Goal: Check status: Check status

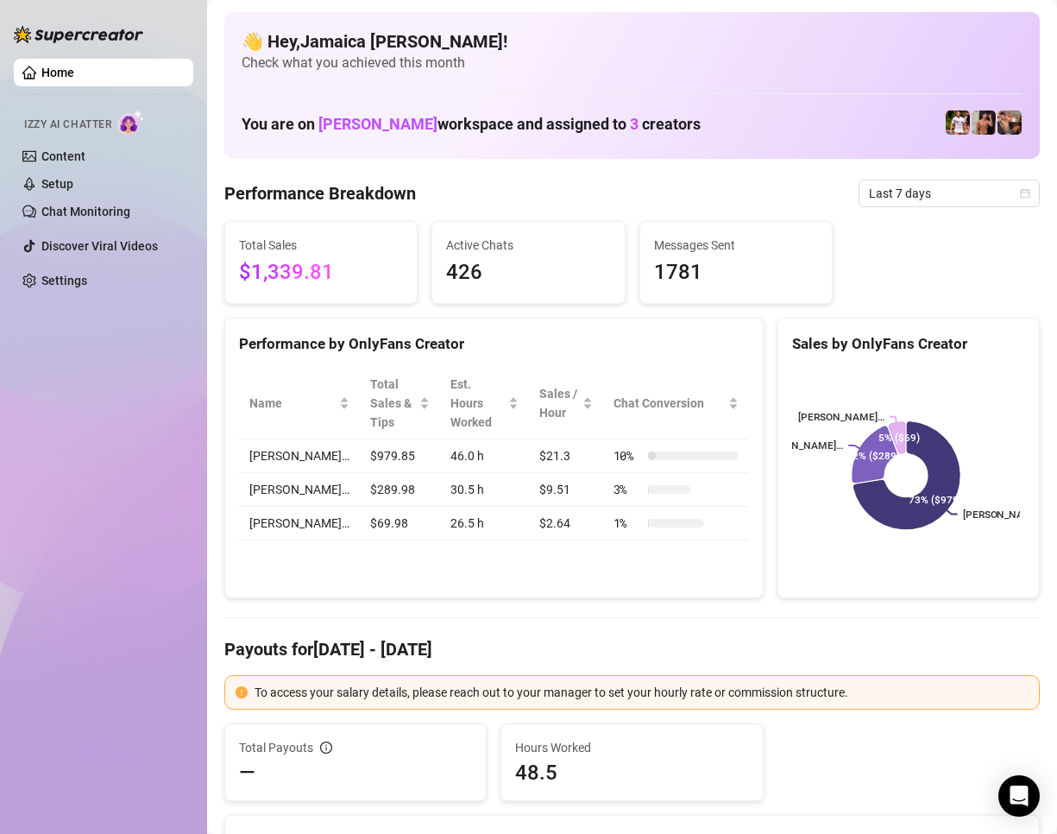
scroll to position [345, 0]
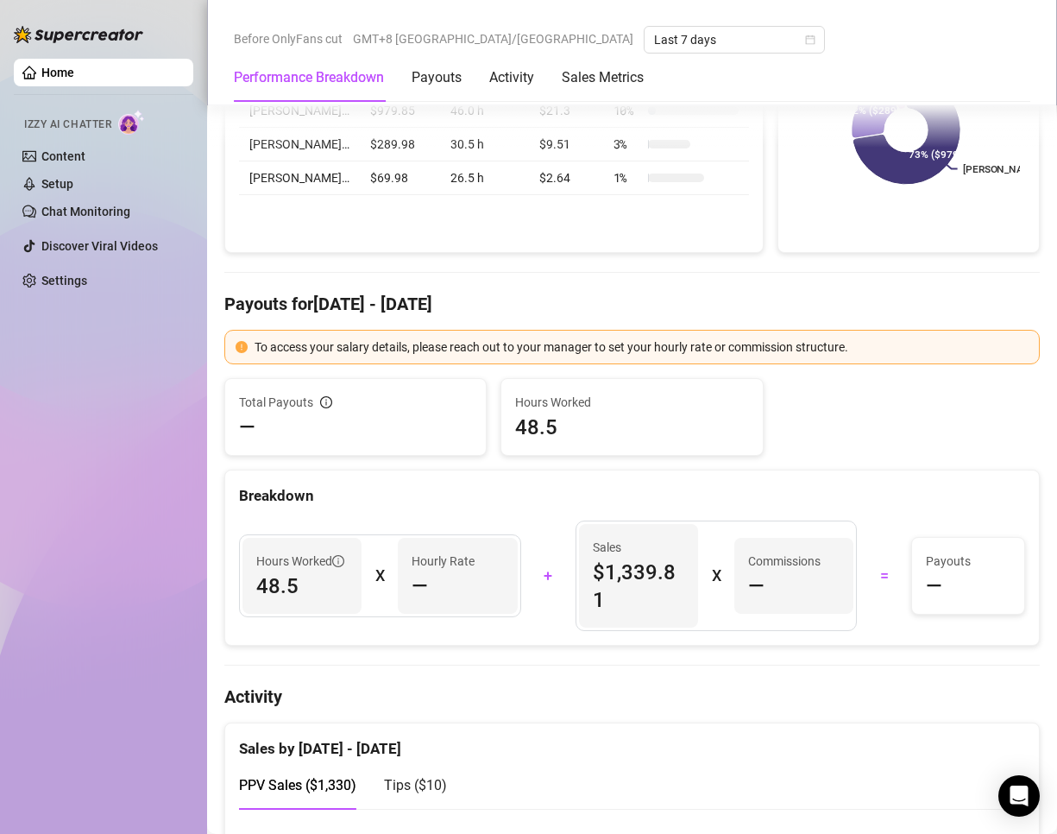
drag, startPoint x: 551, startPoint y: 511, endPoint x: 544, endPoint y: 503, distance: 10.4
click at [548, 511] on div "Hours Worked 48.5 X Hourly Rate — + Sales $1,339.81 X Commissions — = Payouts —" at bounding box center [632, 576] width 814 height 138
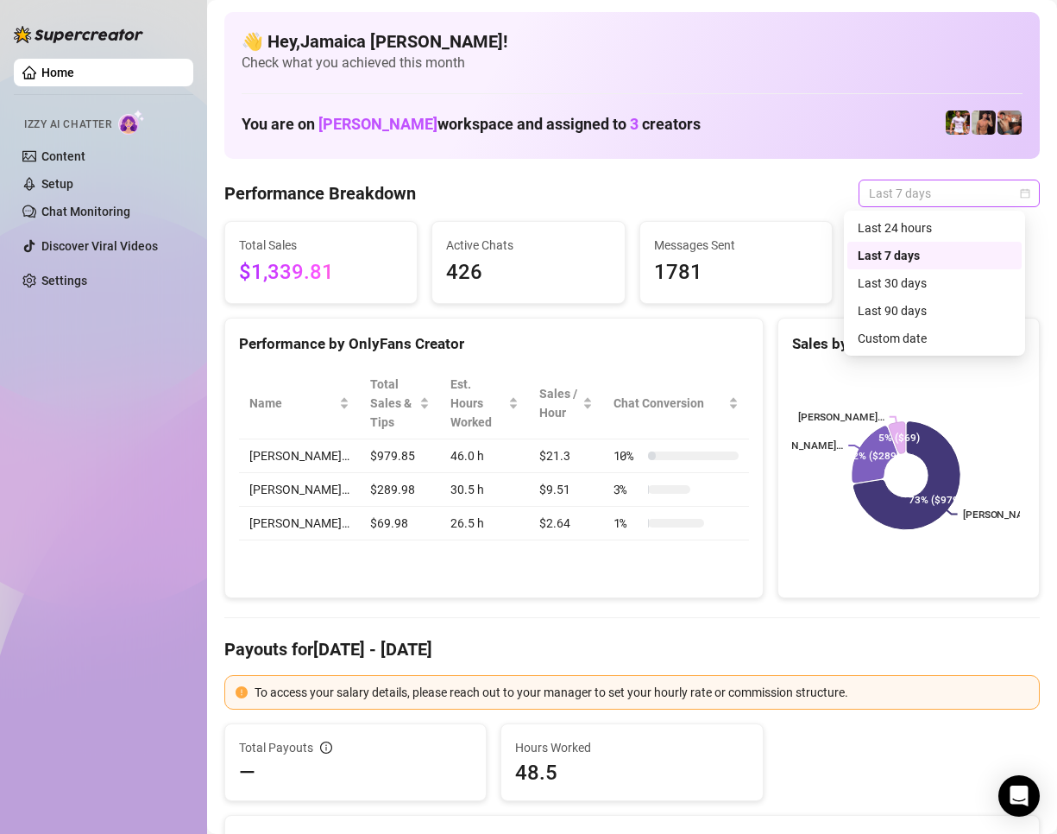
click at [875, 188] on span "Last 7 days" at bounding box center [949, 193] width 161 height 26
click at [881, 229] on div "Last 24 hours" at bounding box center [935, 227] width 154 height 19
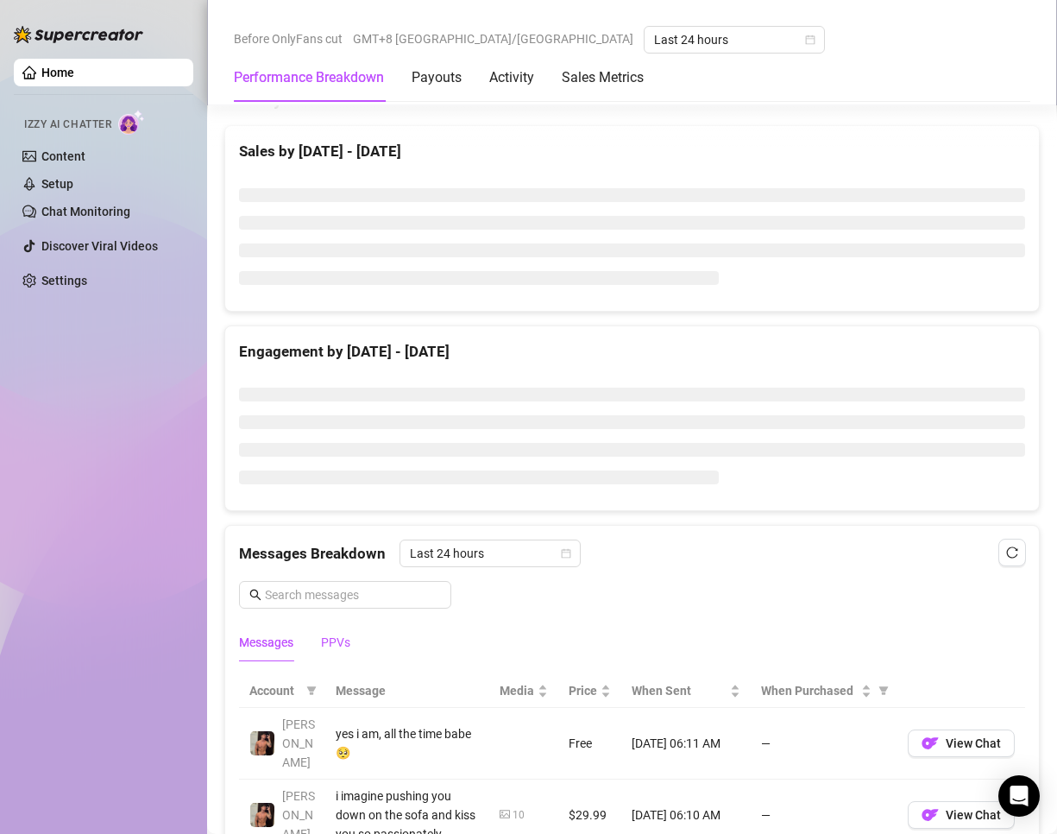
click at [324, 643] on div "Sales by [DATE] - [DATE] Engagement by [DATE] - [DATE] Messages Breakdown Last …" at bounding box center [631, 806] width 829 height 1362
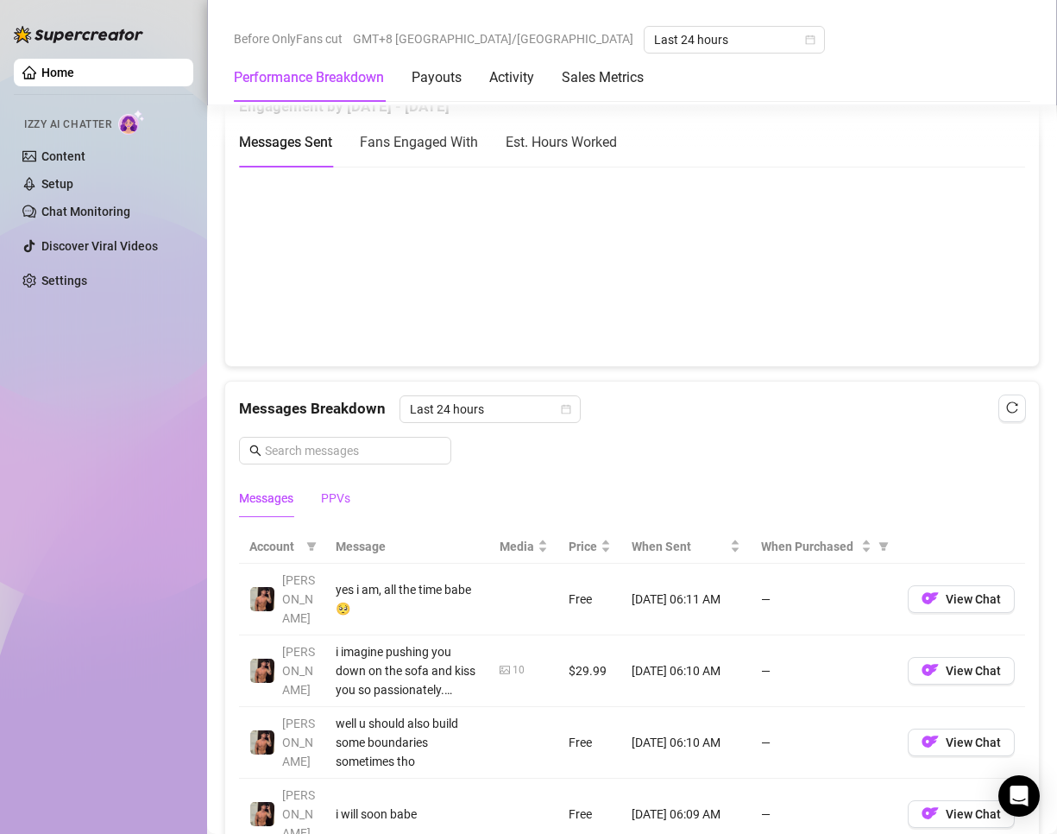
scroll to position [1346, 0]
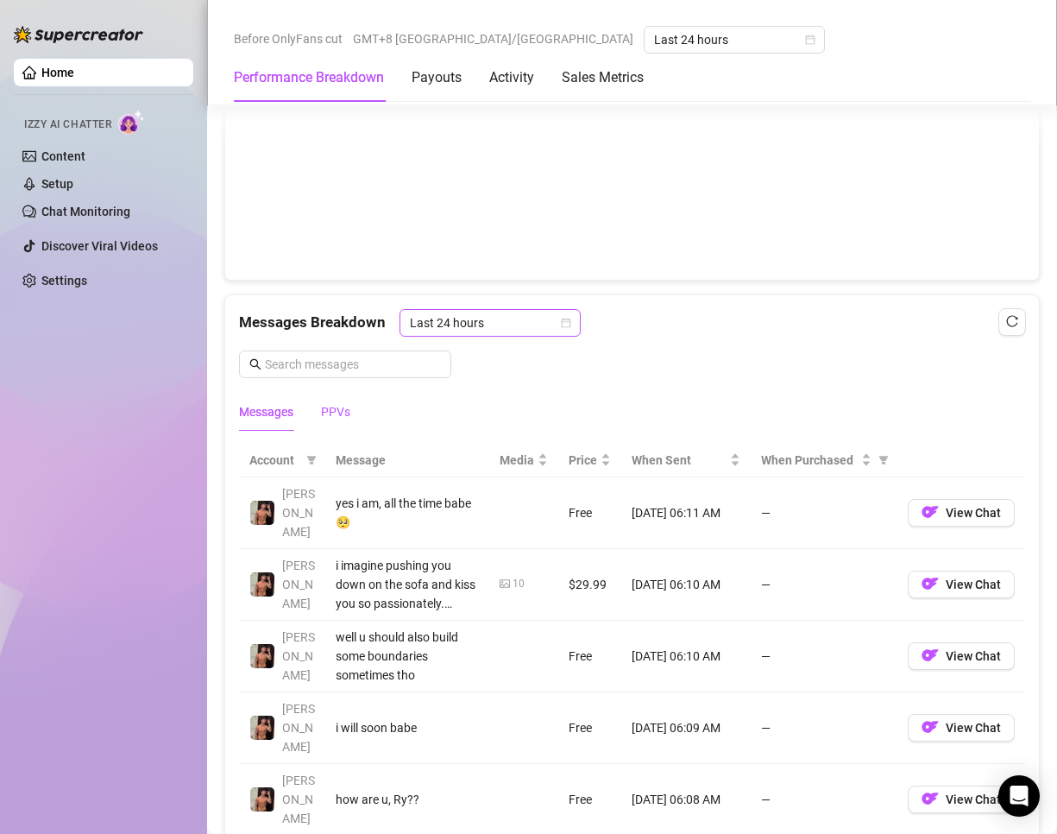
click at [482, 335] on div "Last 24 hours" at bounding box center [490, 323] width 181 height 28
click at [487, 353] on div "Last 24 hours" at bounding box center [489, 357] width 154 height 19
click at [333, 427] on div "PPVs" at bounding box center [335, 412] width 29 height 40
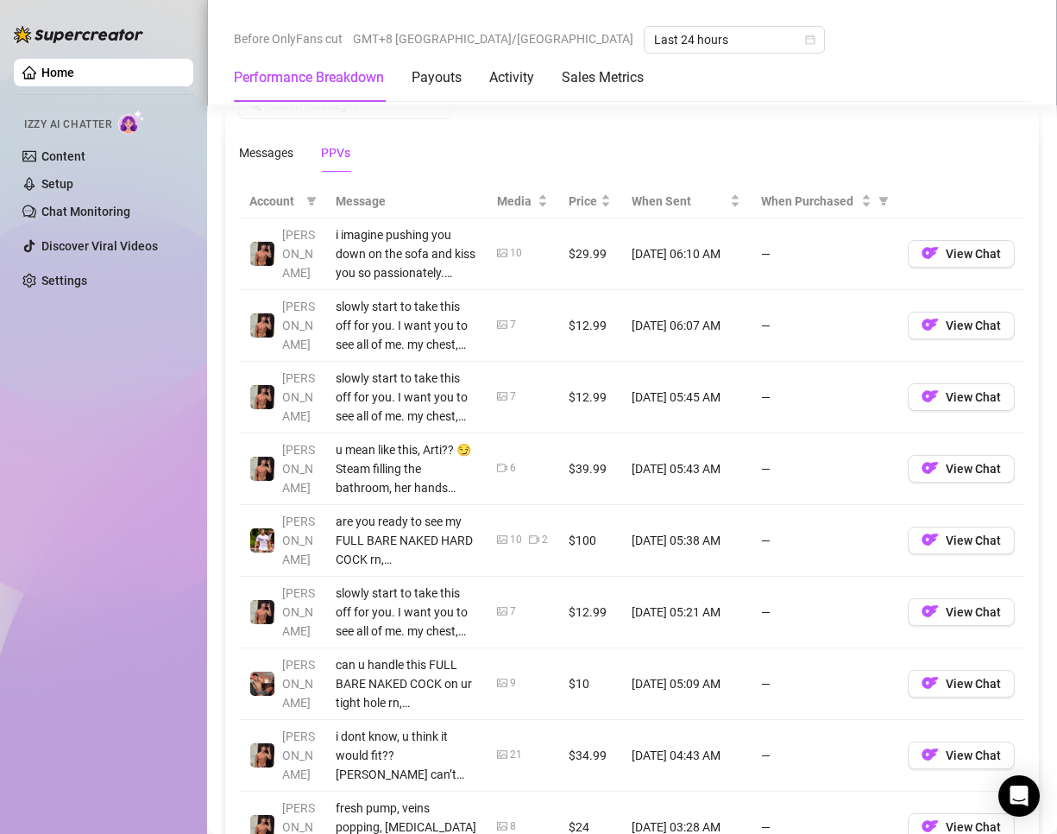
scroll to position [1778, 0]
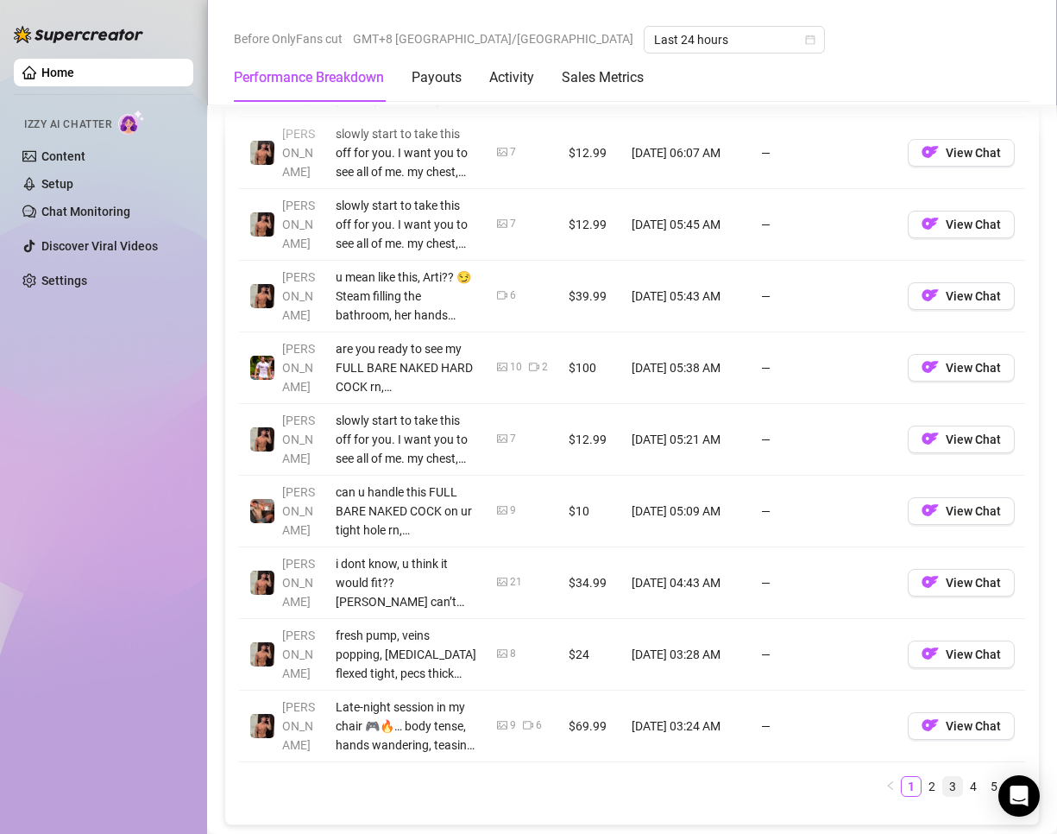
click at [943, 789] on link "3" at bounding box center [952, 786] width 19 height 19
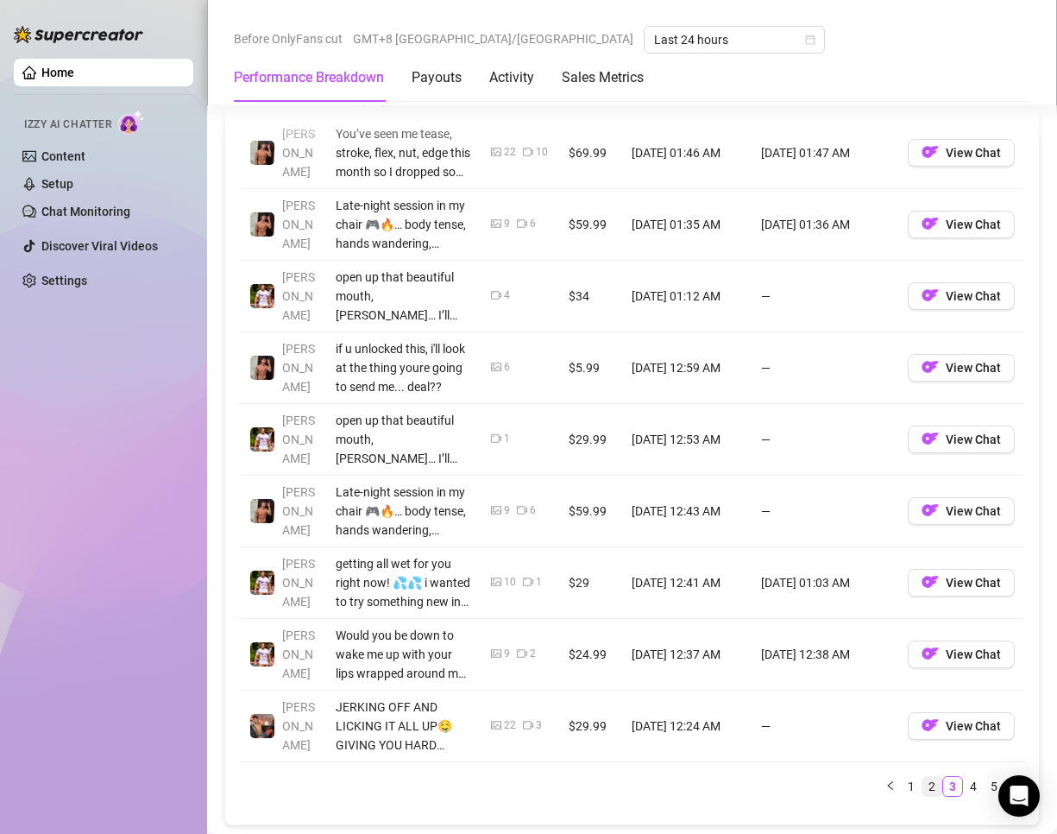
click at [923, 788] on link "2" at bounding box center [932, 786] width 19 height 19
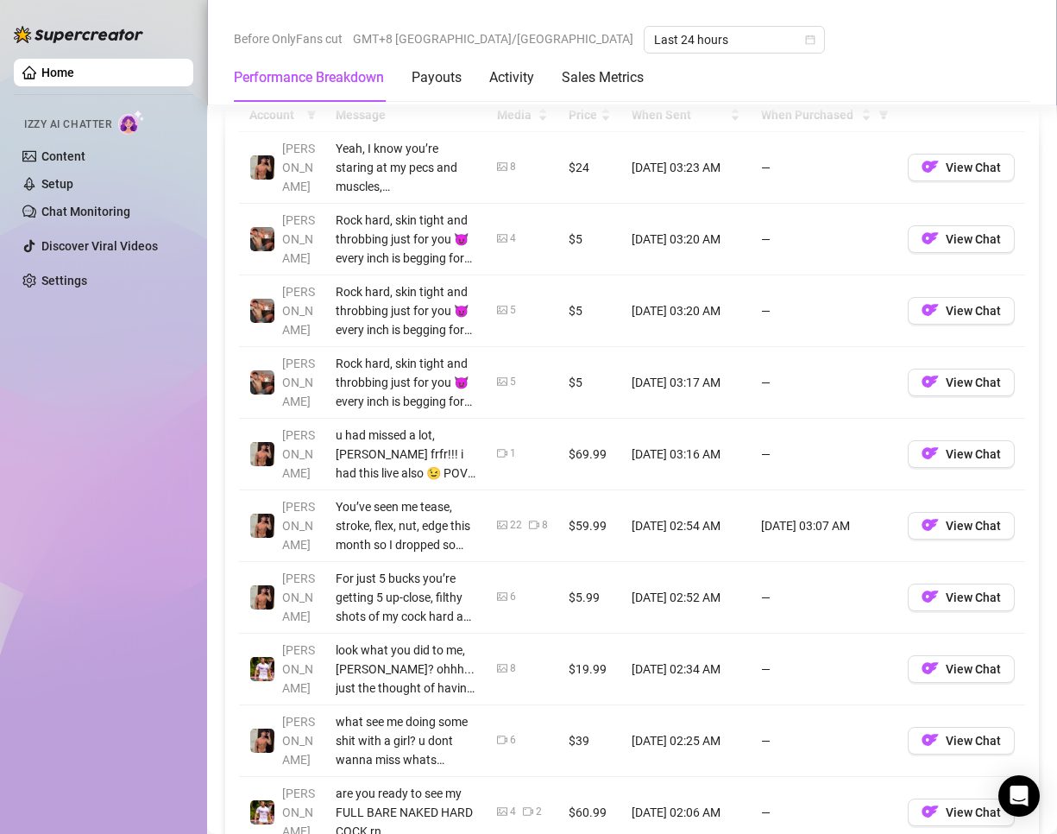
scroll to position [1864, 0]
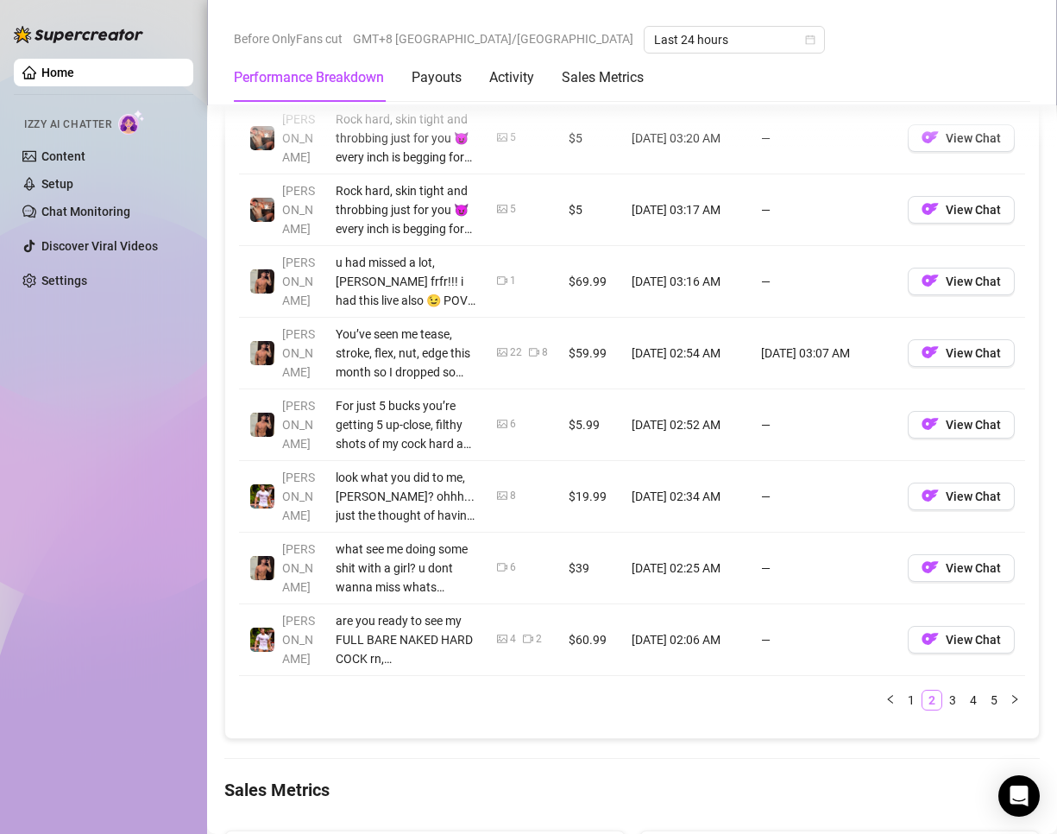
drag, startPoint x: 940, startPoint y: 698, endPoint x: 918, endPoint y: 709, distance: 23.9
click at [943, 699] on link "3" at bounding box center [952, 699] width 19 height 19
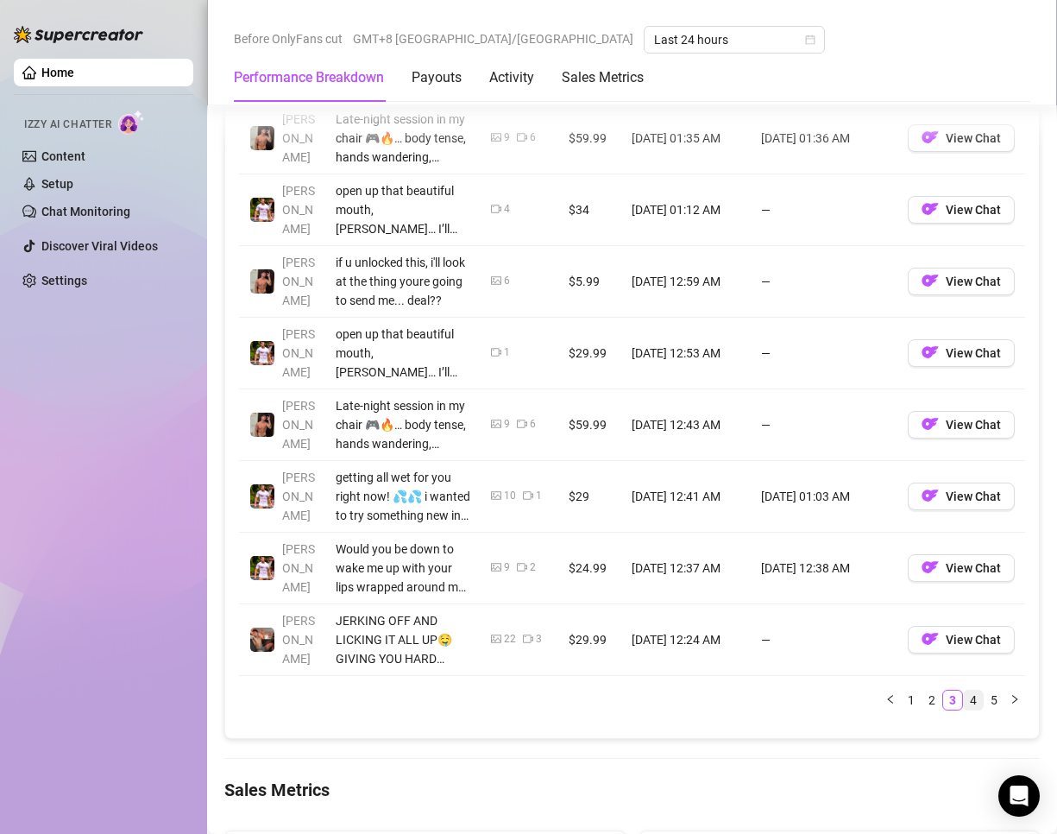
click at [964, 707] on link "4" at bounding box center [973, 699] width 19 height 19
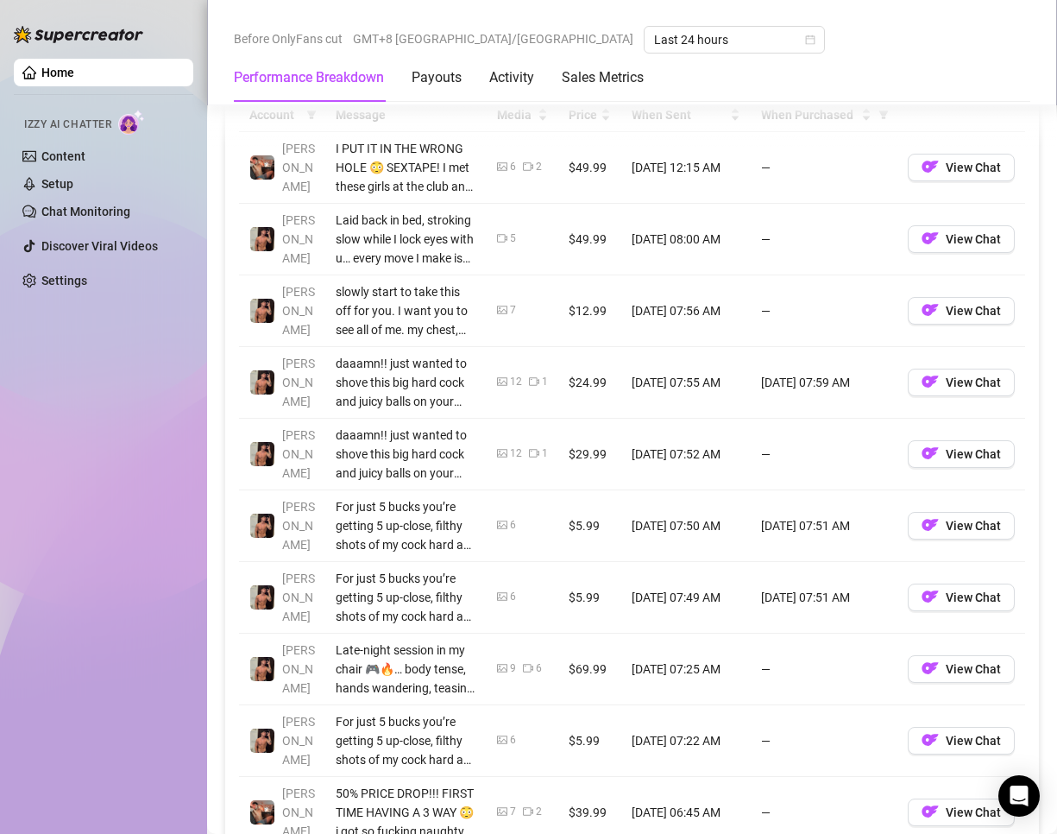
scroll to position [1778, 0]
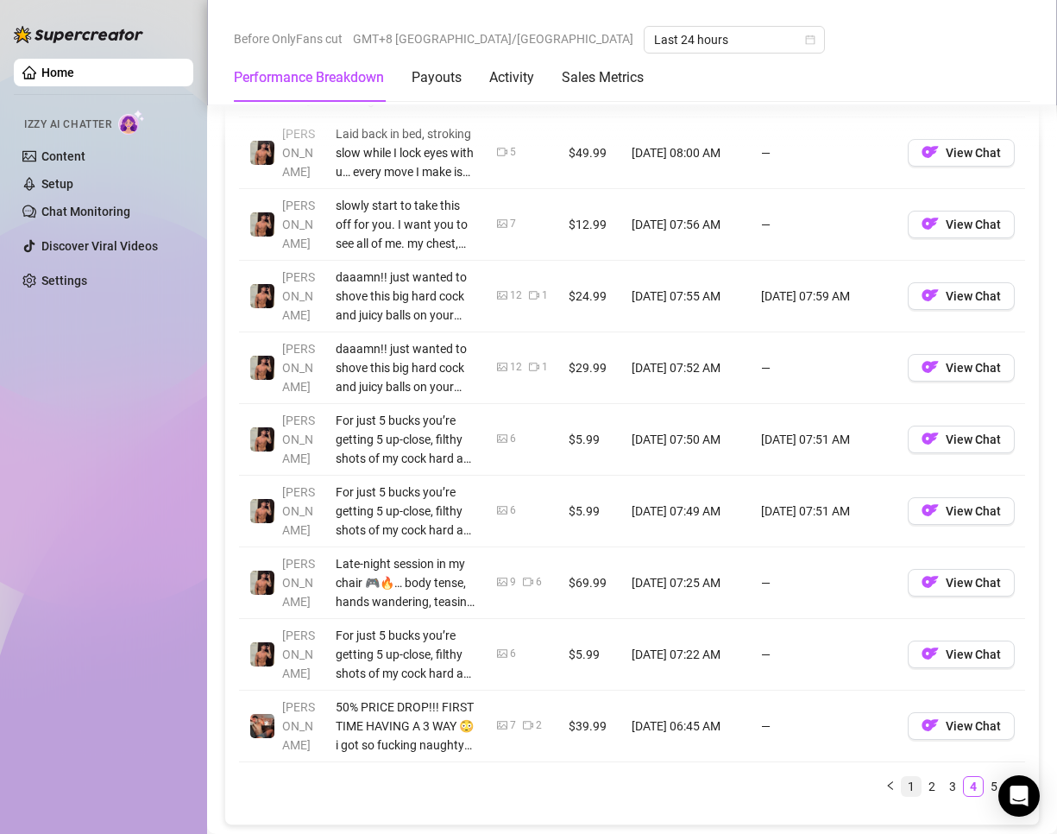
click at [902, 786] on link "1" at bounding box center [911, 786] width 19 height 19
